Goal: Transaction & Acquisition: Purchase product/service

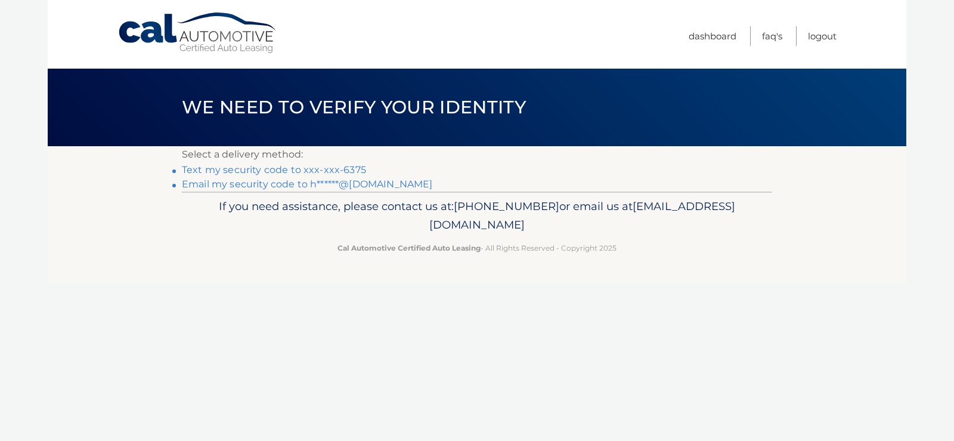
click at [243, 170] on link "Text my security code to xxx-xxx-6375" at bounding box center [274, 169] width 184 height 11
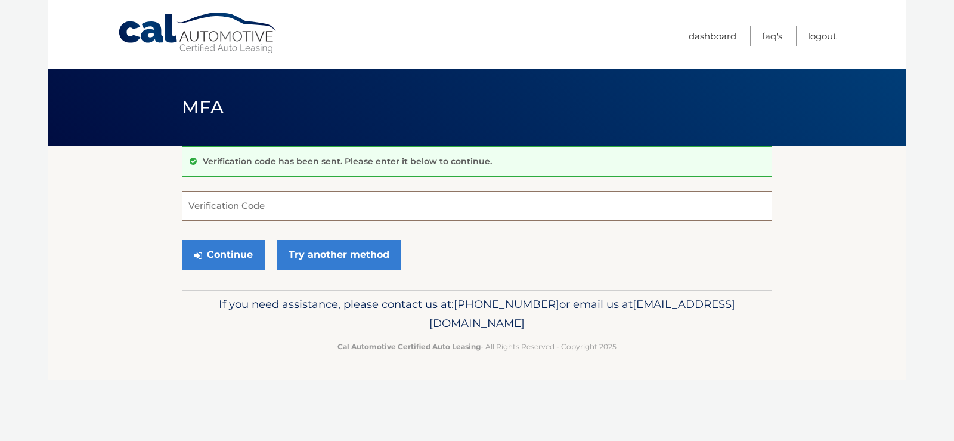
click at [247, 217] on input "Verification Code" at bounding box center [477, 206] width 590 height 30
type input "783383"
click at [246, 261] on button "Continue" at bounding box center [223, 255] width 83 height 30
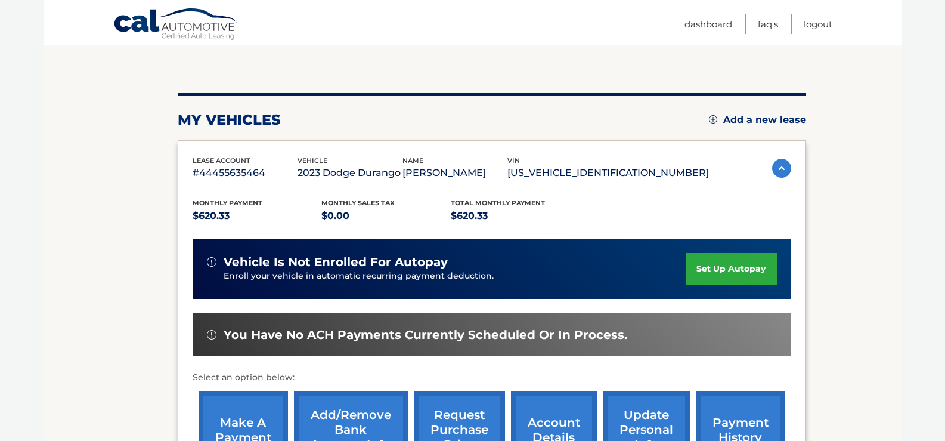
scroll to position [179, 0]
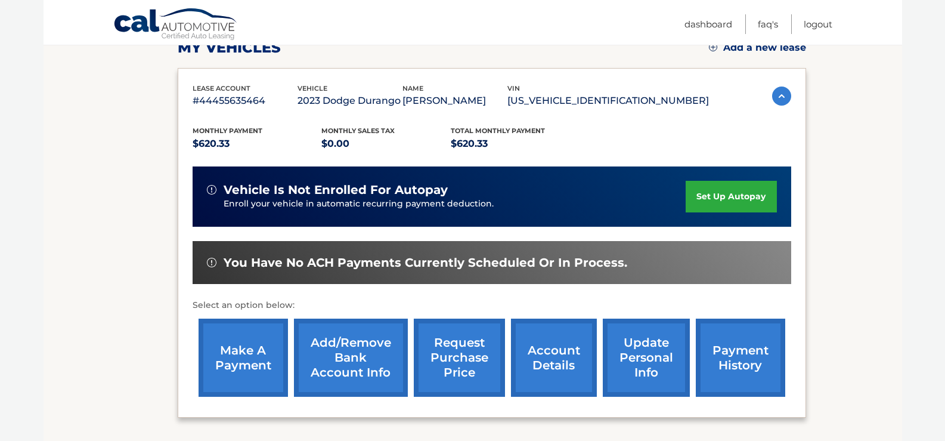
click at [236, 383] on link "make a payment" at bounding box center [243, 357] width 89 height 78
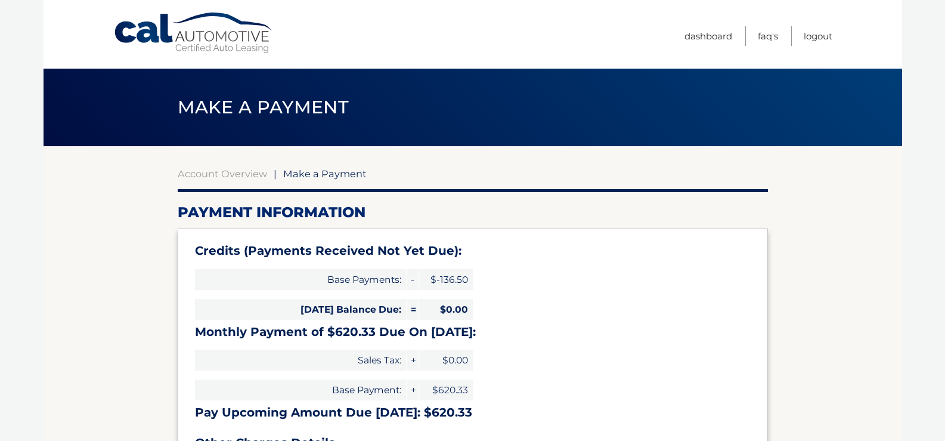
select select "NDVkMmQ0NjEtZWMzOS00ZjQ4LWEyOGEtNDJlNzU4MDE1NGEx"
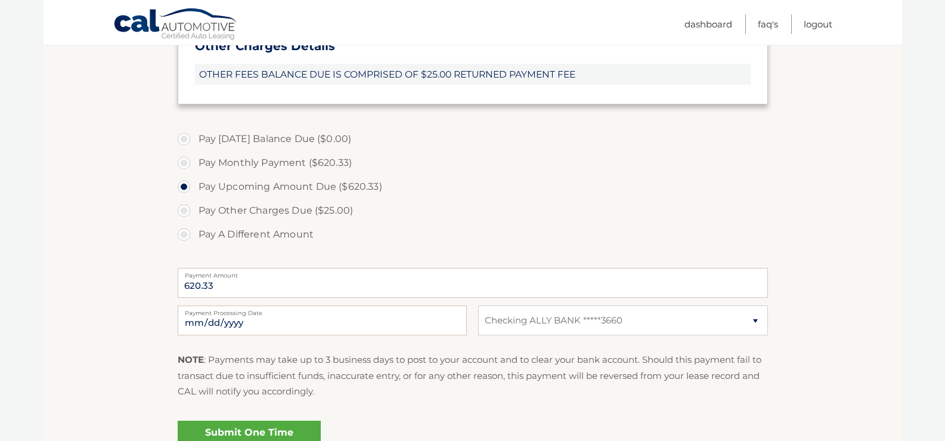
scroll to position [417, 0]
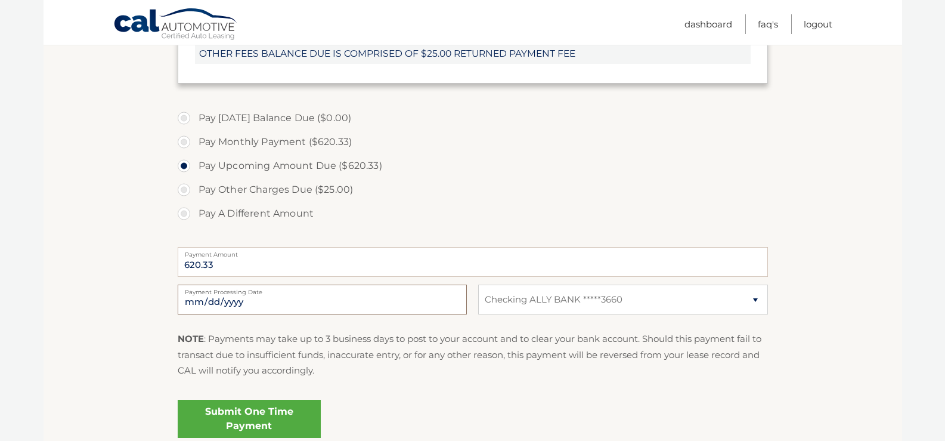
click at [342, 305] on input "2025-10-04" at bounding box center [322, 299] width 289 height 30
click at [490, 207] on label "Pay A Different Amount" at bounding box center [473, 214] width 590 height 24
click at [194, 207] on input "Pay A Different Amount" at bounding box center [188, 211] width 12 height 19
radio input "true"
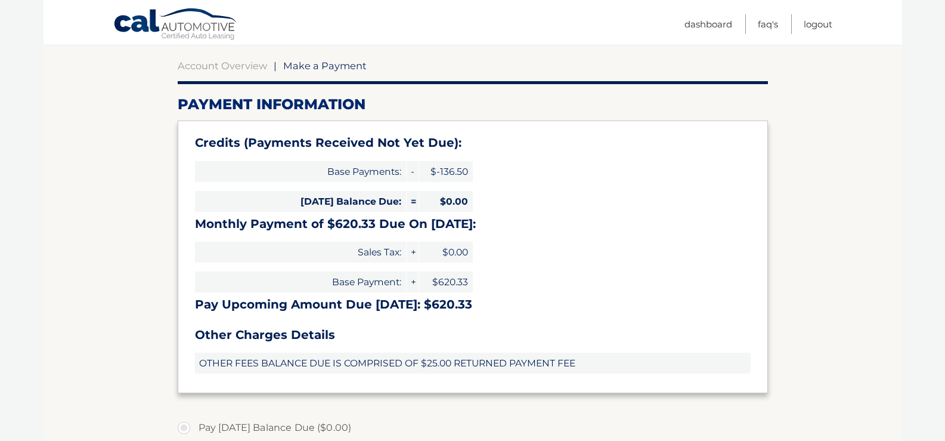
scroll to position [238, 0]
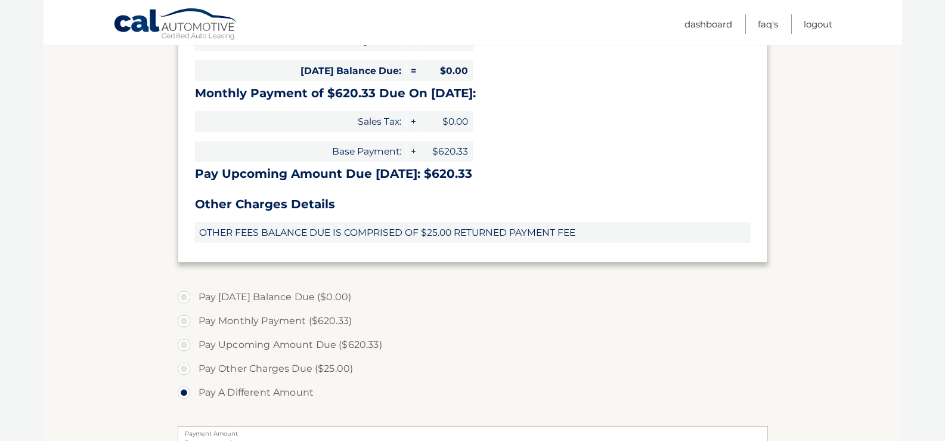
click at [302, 342] on label "Pay Upcoming Amount Due ($620.33)" at bounding box center [473, 345] width 590 height 24
click at [194, 342] on input "Pay Upcoming Amount Due ($620.33)" at bounding box center [188, 342] width 12 height 19
radio input "true"
type input "620.33"
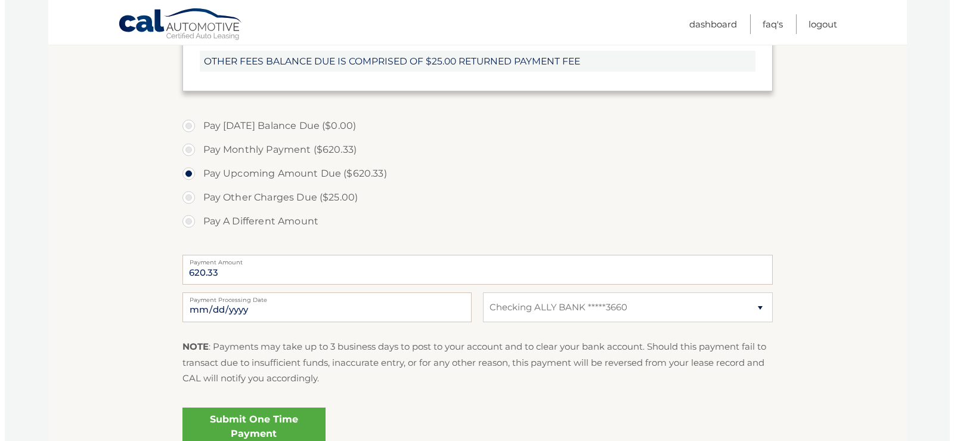
scroll to position [417, 0]
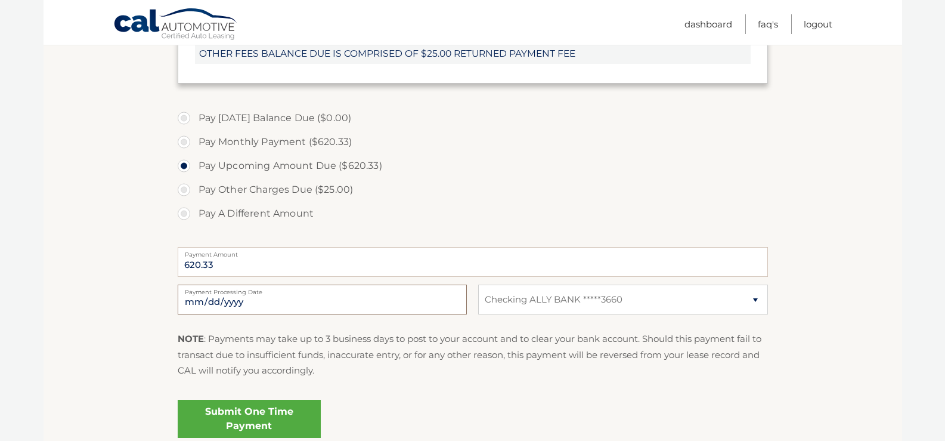
click at [298, 296] on input "2025-10-04" at bounding box center [322, 299] width 289 height 30
type input "2025-10-12"
click at [147, 210] on section "Account Overview | Make a Payment Payment Information Credits (Payments Receive…" at bounding box center [473, 92] width 859 height 726
click at [242, 424] on link "Submit One Time Payment" at bounding box center [249, 418] width 143 height 38
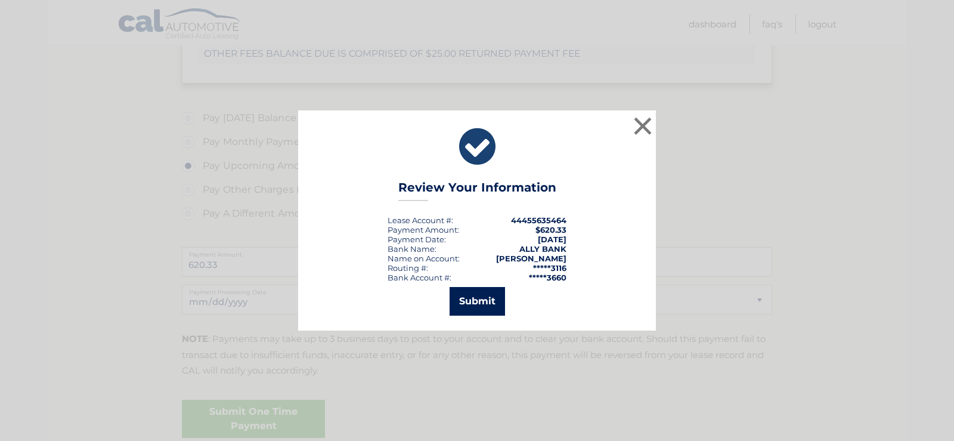
click at [498, 306] on button "Submit" at bounding box center [477, 301] width 55 height 29
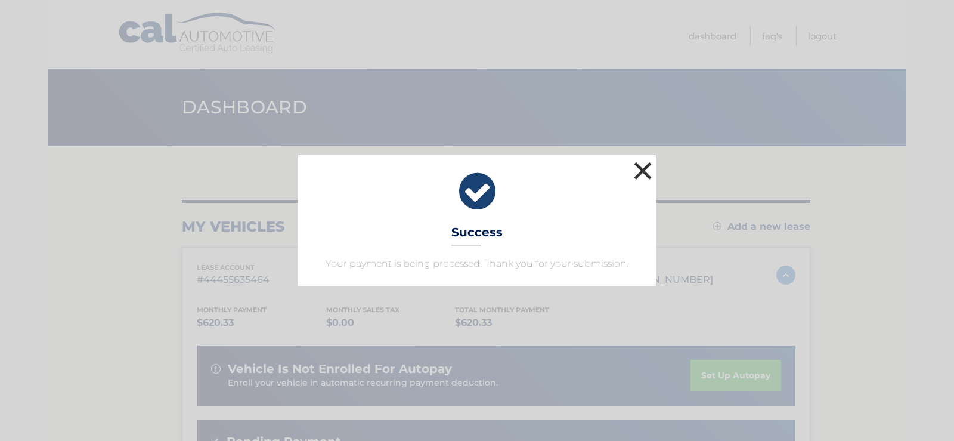
click at [640, 171] on button "×" at bounding box center [643, 171] width 24 height 24
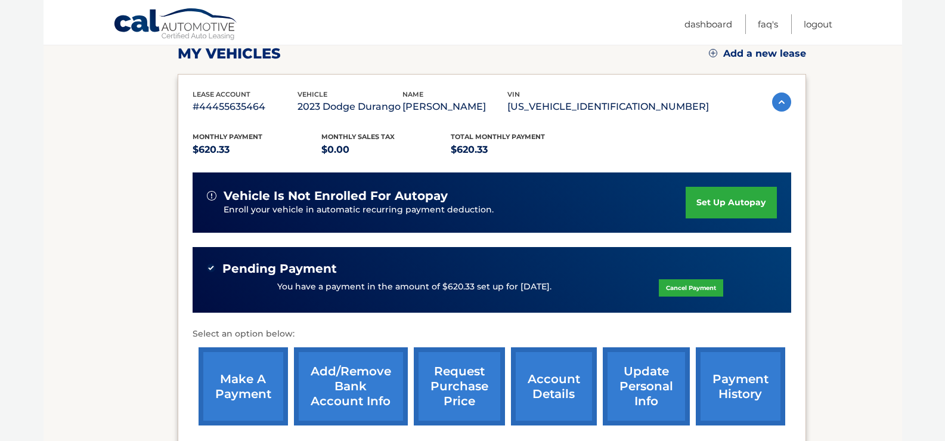
scroll to position [60, 0]
